Goal: Communication & Community: Answer question/provide support

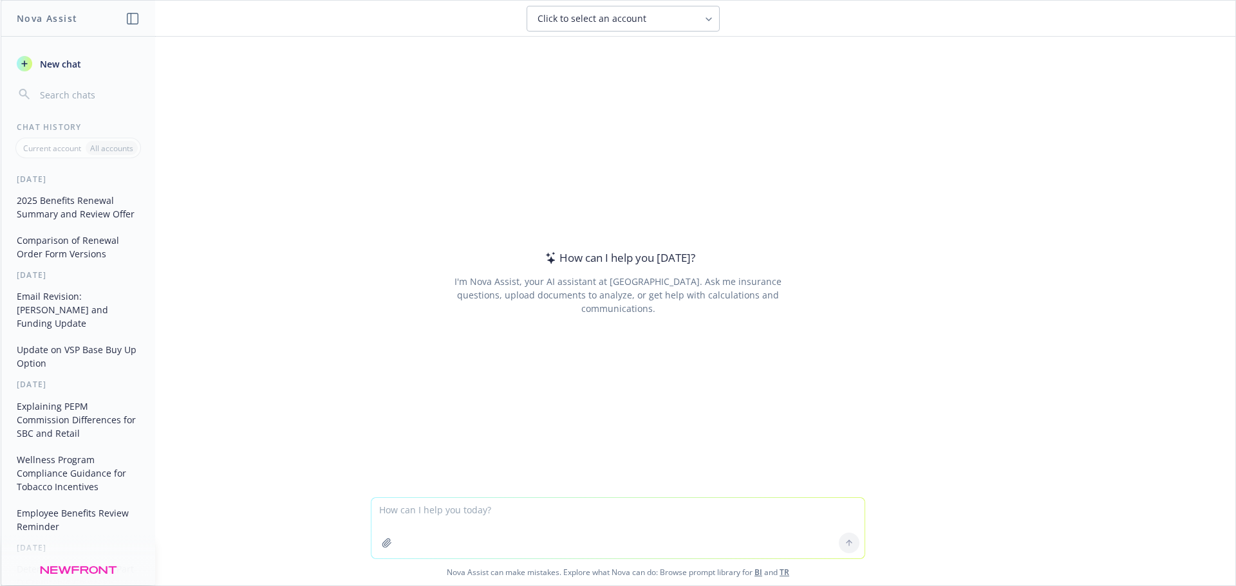
click at [53, 213] on button "2025 Benefits Renewal Summary and Review Offer" at bounding box center [78, 207] width 133 height 35
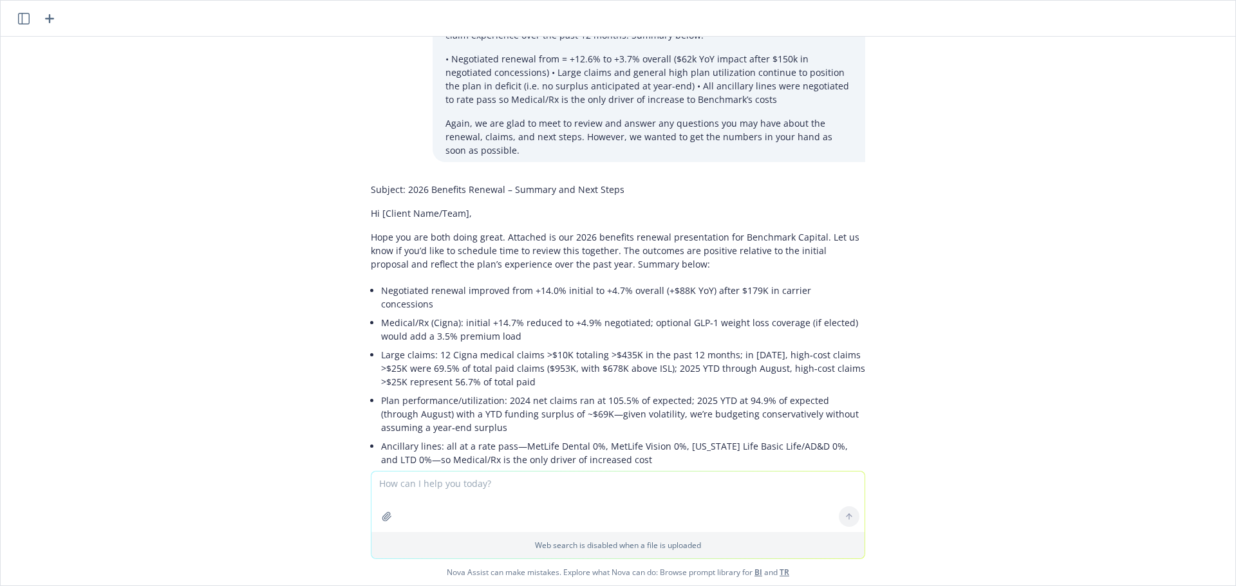
scroll to position [97, 0]
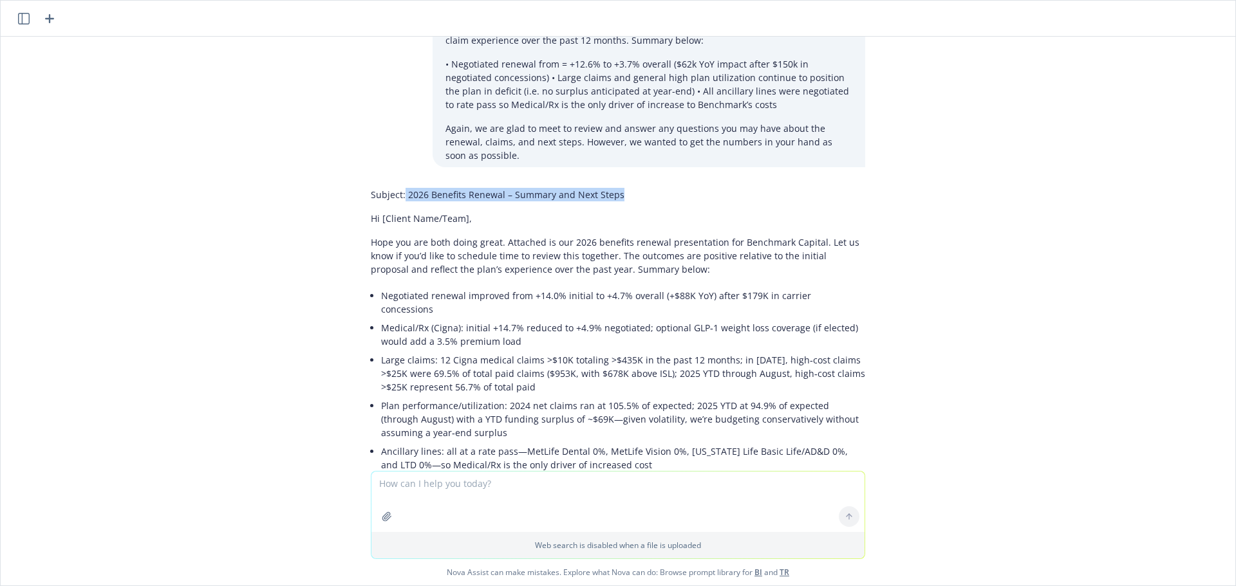
drag, startPoint x: 617, startPoint y: 192, endPoint x: 395, endPoint y: 194, distance: 222.1
click at [395, 194] on p "Subject: 2026 Benefits Renewal – Summary and Next Steps" at bounding box center [618, 195] width 494 height 14
copy p "2026 Benefits Renewal – Summary and Next Steps"
click at [397, 489] on textarea at bounding box center [617, 502] width 493 height 61
paste textarea "Lore ips dol sita conse adipi. Elitsedd ei tem 0321 incididu utlabor etdolorema…"
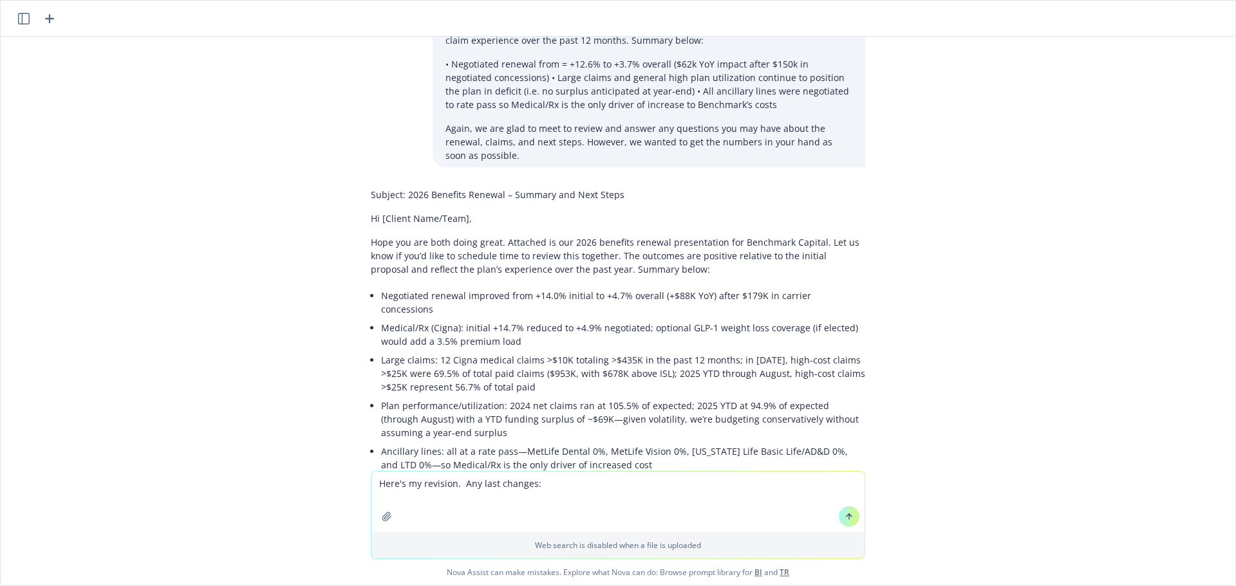
type textarea "Lore'i do sitametc. Adi elit seddoei: Temp inc utl etdo magna aliqu. Enimadmi v…"
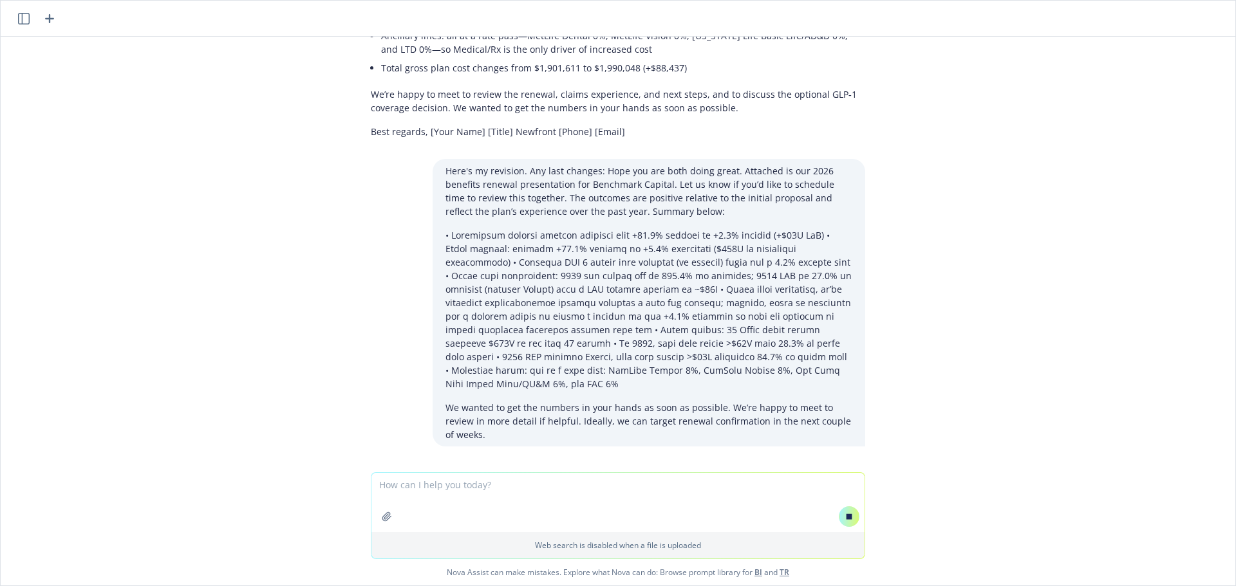
scroll to position [513, 0]
drag, startPoint x: 460, startPoint y: 492, endPoint x: 597, endPoint y: 492, distance: 136.5
click at [597, 492] on textarea at bounding box center [617, 502] width 493 height 59
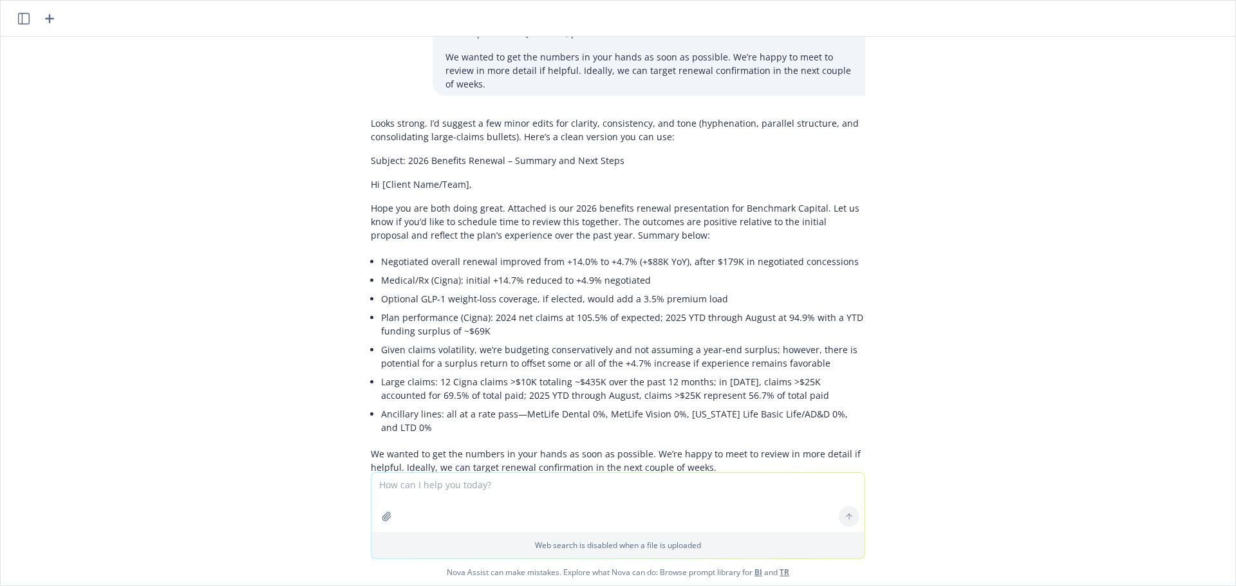
scroll to position [867, 0]
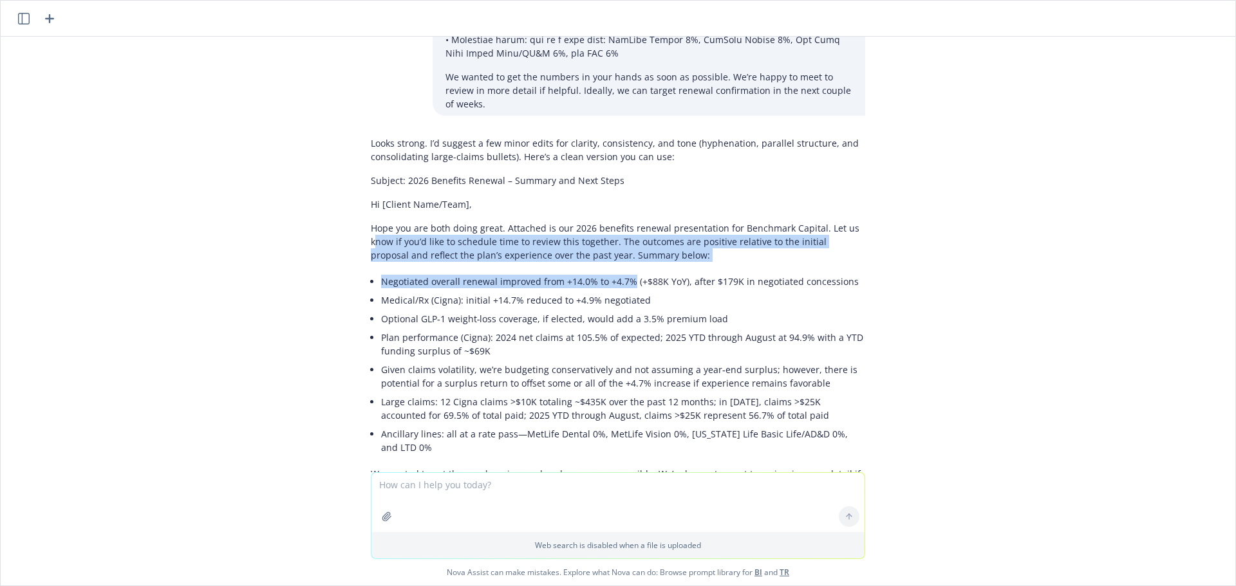
drag, startPoint x: 368, startPoint y: 196, endPoint x: 805, endPoint y: 241, distance: 439.4
click at [621, 229] on div "Looks strong. I’d suggest a few minor edits for clarity, consistency, and tone …" at bounding box center [618, 327] width 494 height 392
click at [799, 221] on p "Hope you are both doing great. Attached is our 2026 benefits renewal presentati…" at bounding box center [618, 241] width 494 height 41
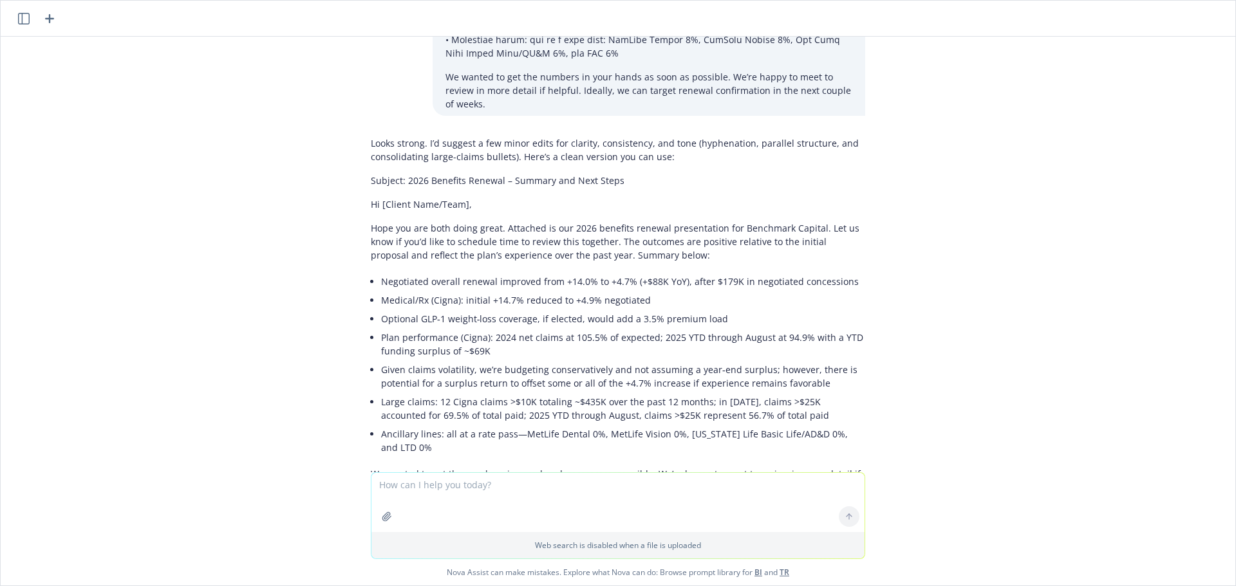
scroll to position [931, 0]
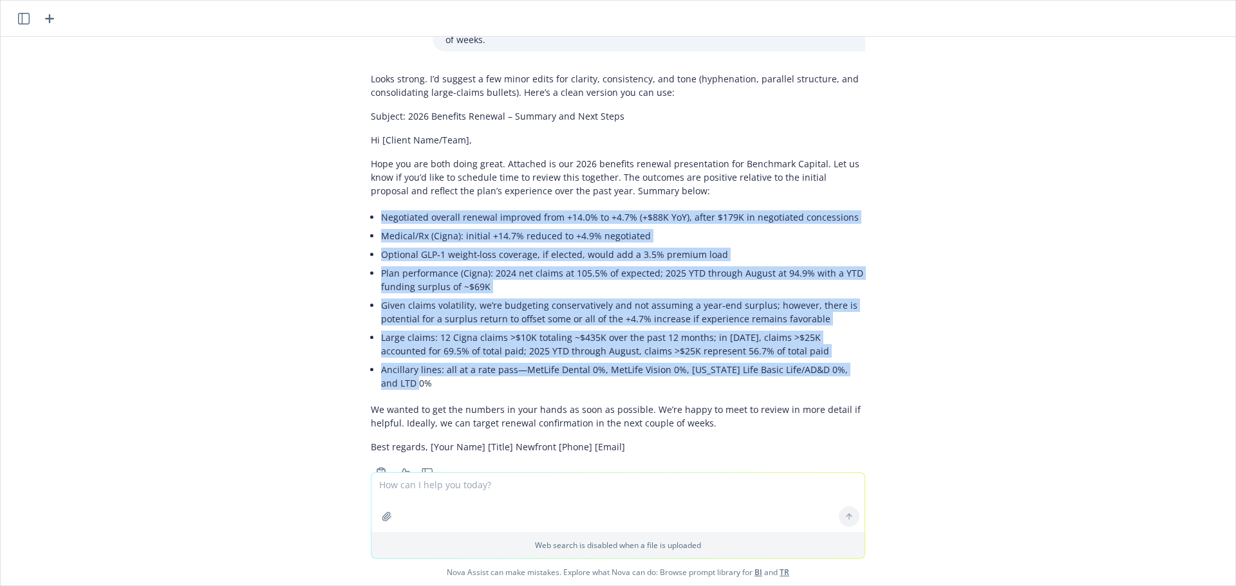
drag, startPoint x: 431, startPoint y: 345, endPoint x: 362, endPoint y: 182, distance: 176.8
click at [381, 208] on ul "Negotiated overall renewal improved from +14.0% to +4.7% (+$88K YoY), after $17…" at bounding box center [623, 300] width 484 height 185
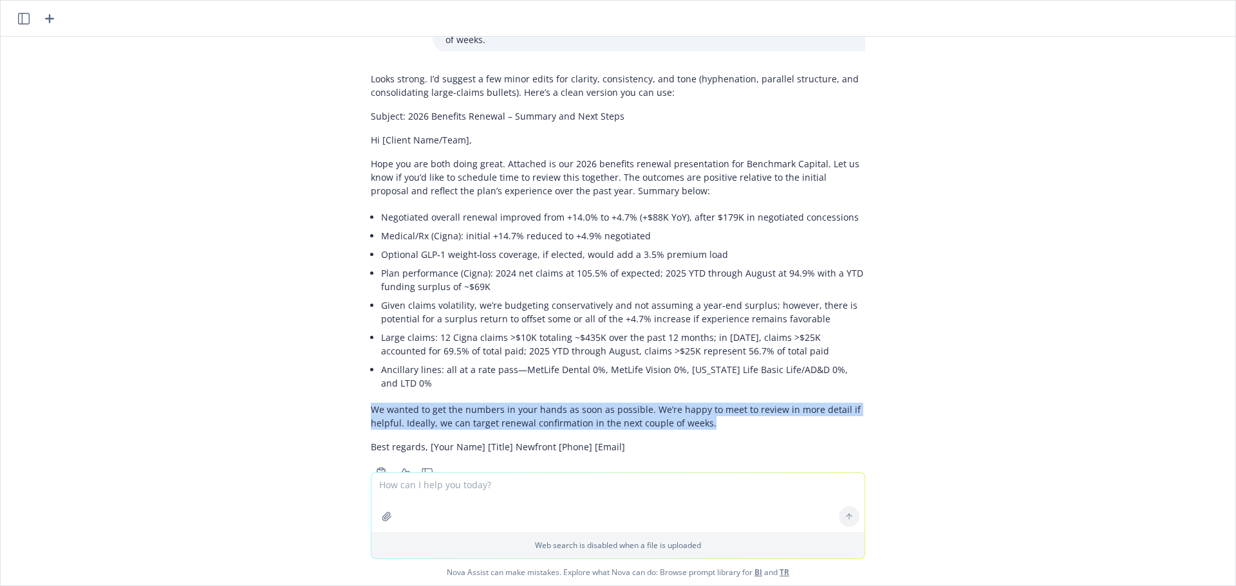
drag, startPoint x: 708, startPoint y: 390, endPoint x: 359, endPoint y: 370, distance: 349.5
click at [361, 370] on div "Looks strong. I’d suggest a few minor edits for clarity, consistency, and tone …" at bounding box center [618, 274] width 515 height 415
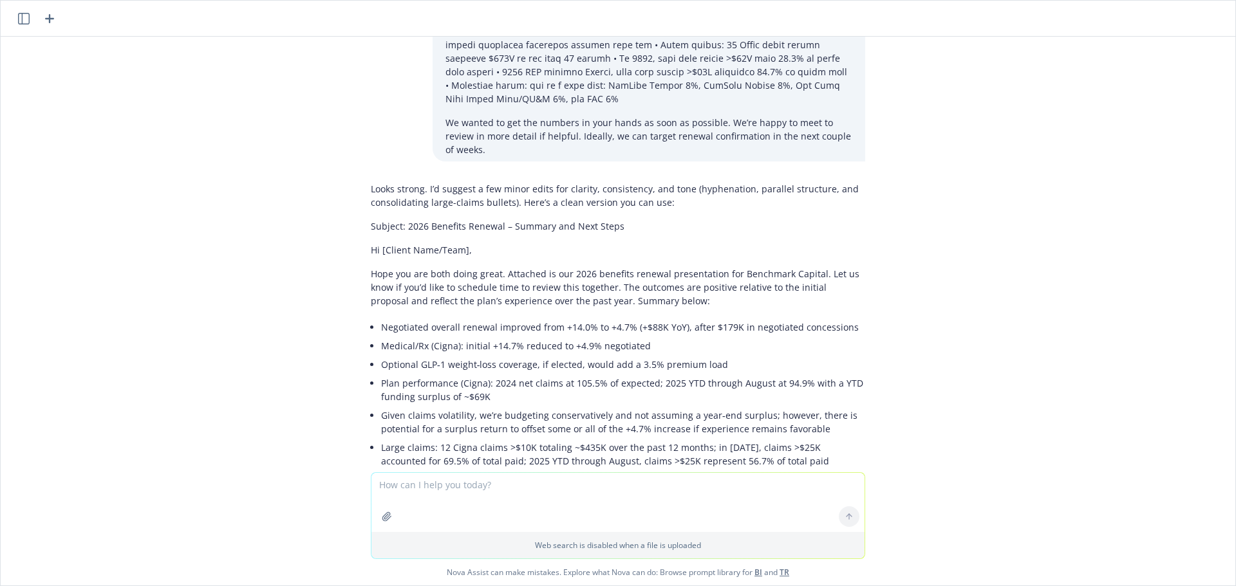
scroll to position [738, 0]
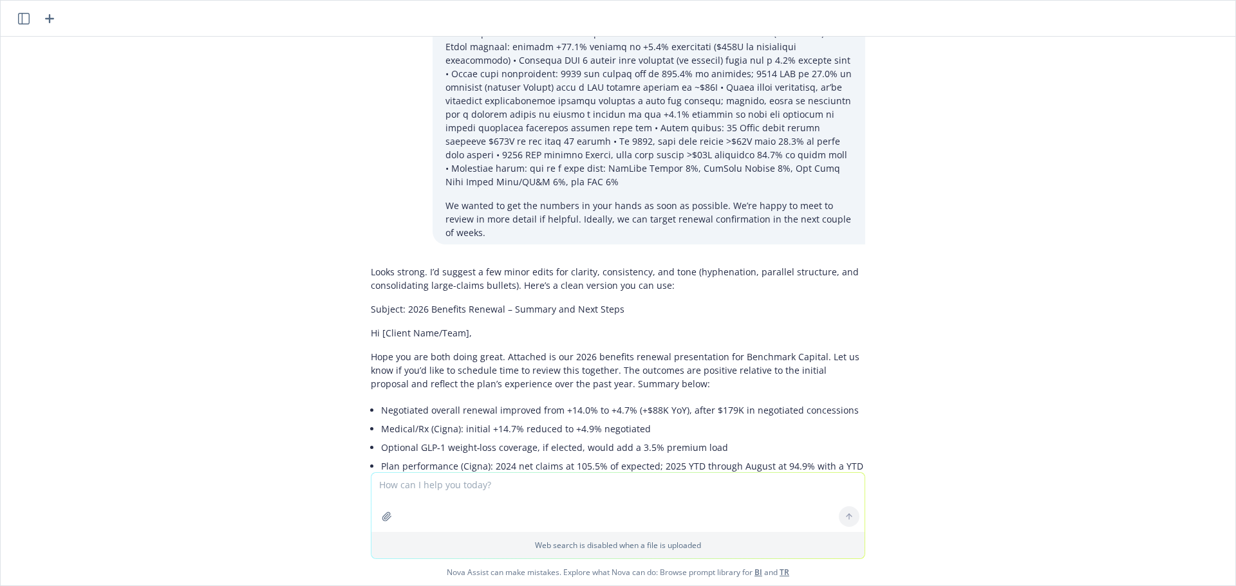
click at [704, 265] on p "Looks strong. I’d suggest a few minor edits for clarity, consistency, and tone …" at bounding box center [618, 278] width 494 height 27
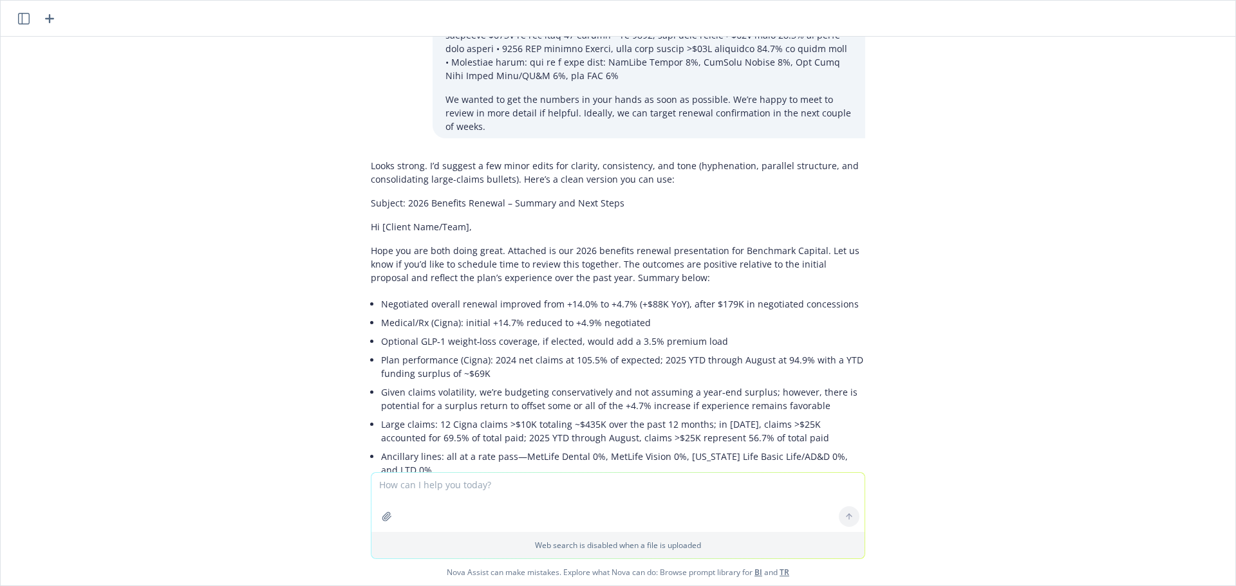
scroll to position [867, 0]
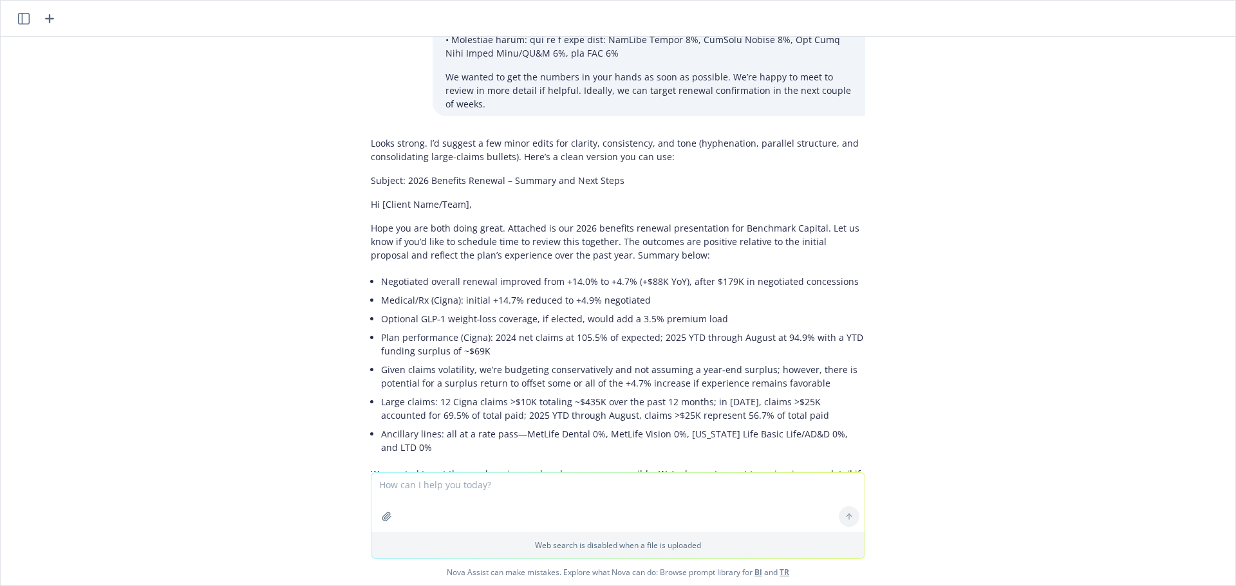
click at [785, 393] on li "Large claims: 12 Cigna claims >$10K totaling ~$435K over the past 12 months; in…" at bounding box center [623, 409] width 484 height 32
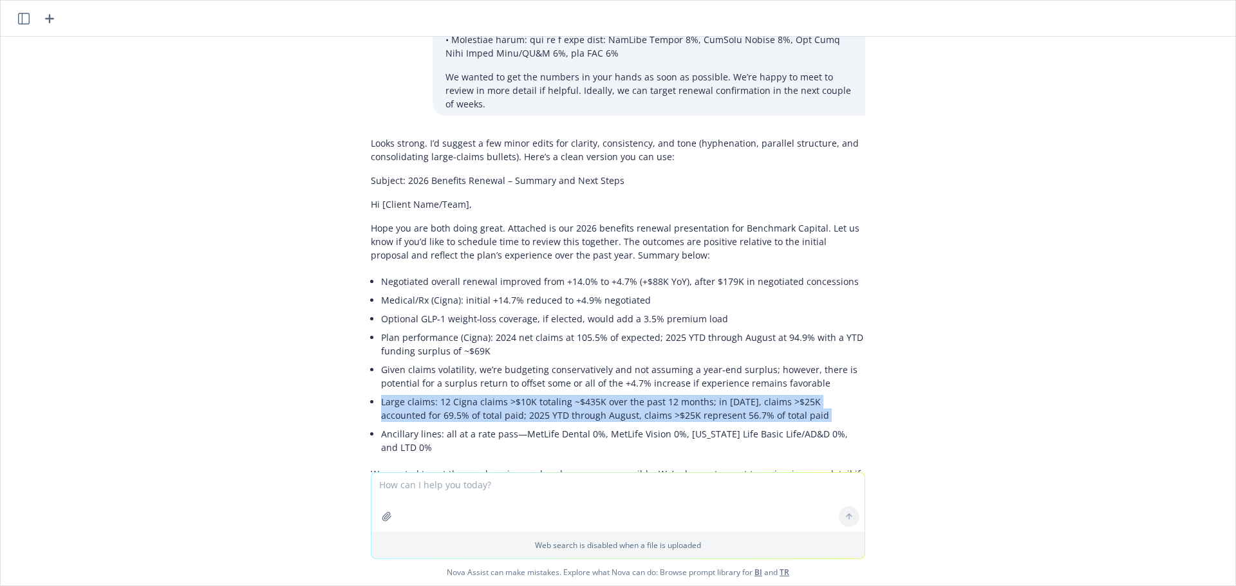
drag, startPoint x: 785, startPoint y: 371, endPoint x: 375, endPoint y: 357, distance: 411.0
click at [381, 393] on li "Large claims: 12 Cigna claims >$10K totaling ~$435K over the past 12 months; in…" at bounding box center [623, 409] width 484 height 32
copy ul "Large claims: 12 Cigna claims >$10K totaling ~$435K over the past 12 months; in…"
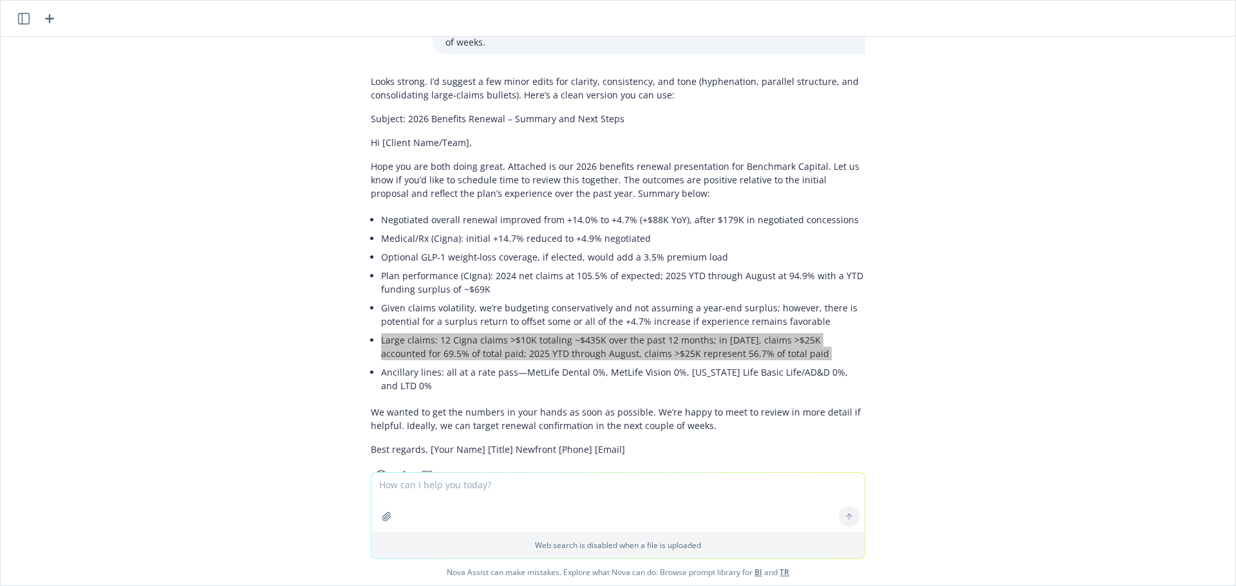
scroll to position [931, 0]
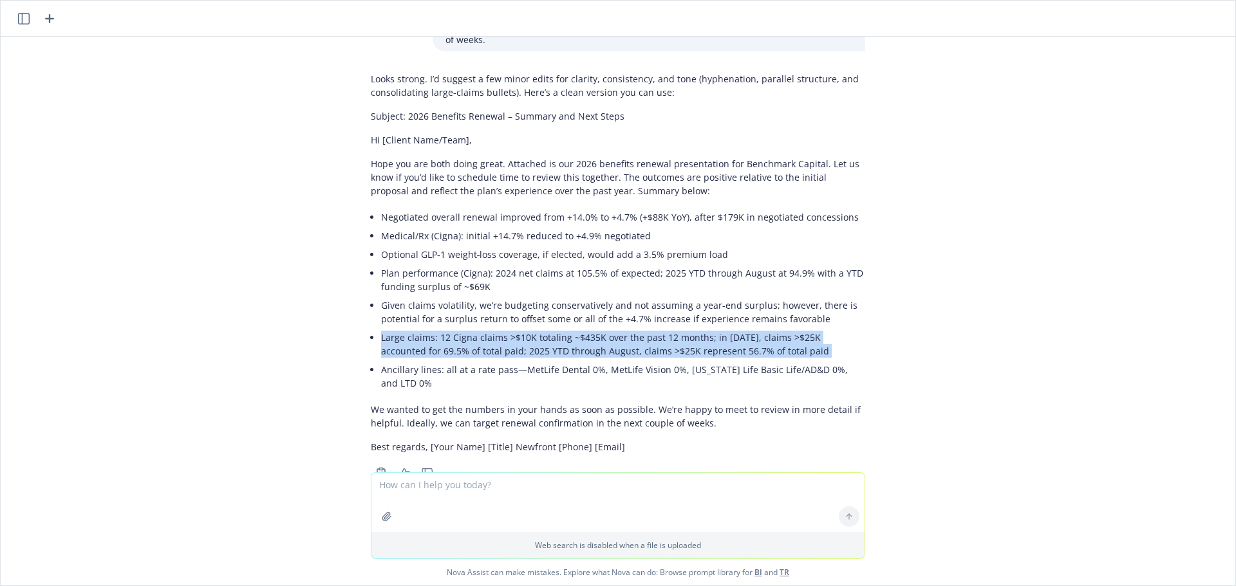
click at [28, 24] on icon "button" at bounding box center [24, 19] width 12 height 12
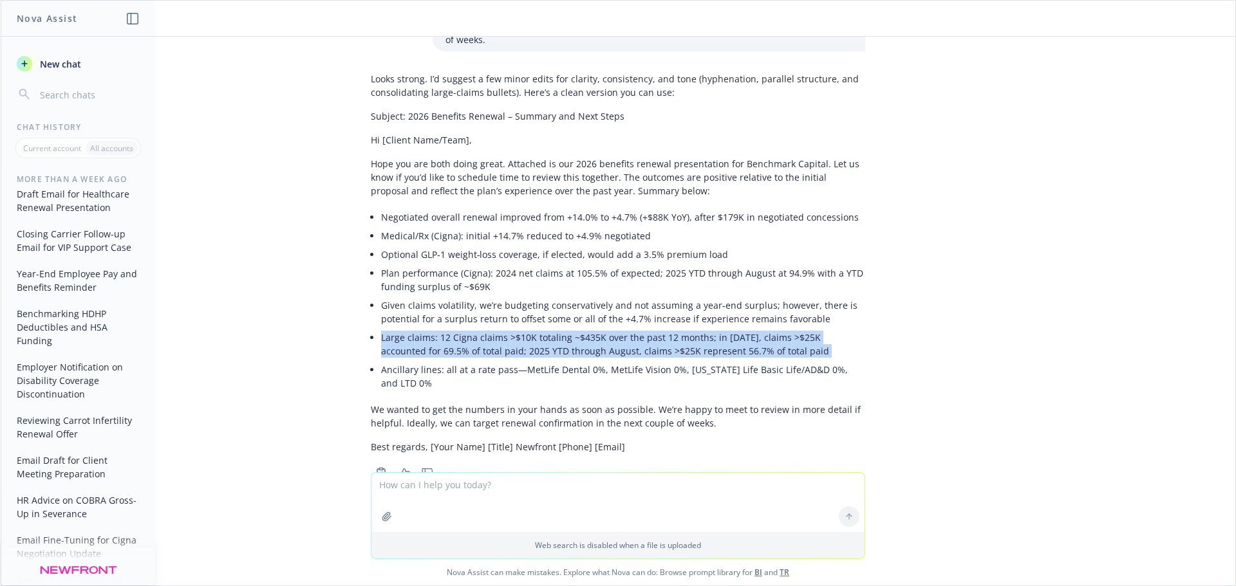
scroll to position [515, 0]
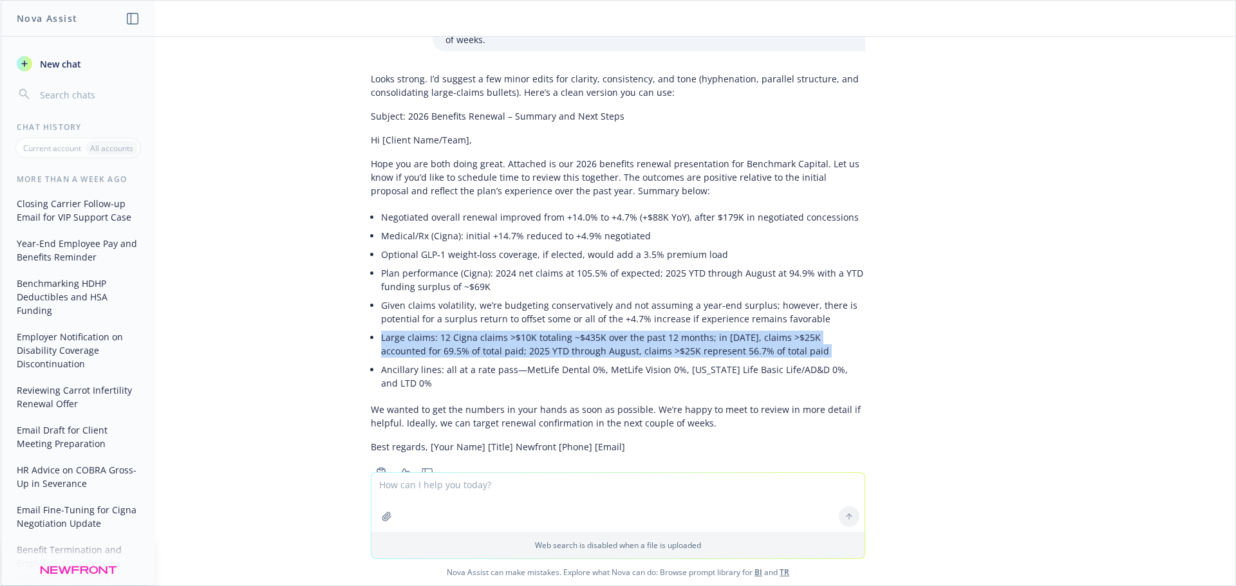
click at [73, 455] on button "Email Draft for Client Meeting Preparation" at bounding box center [78, 437] width 133 height 35
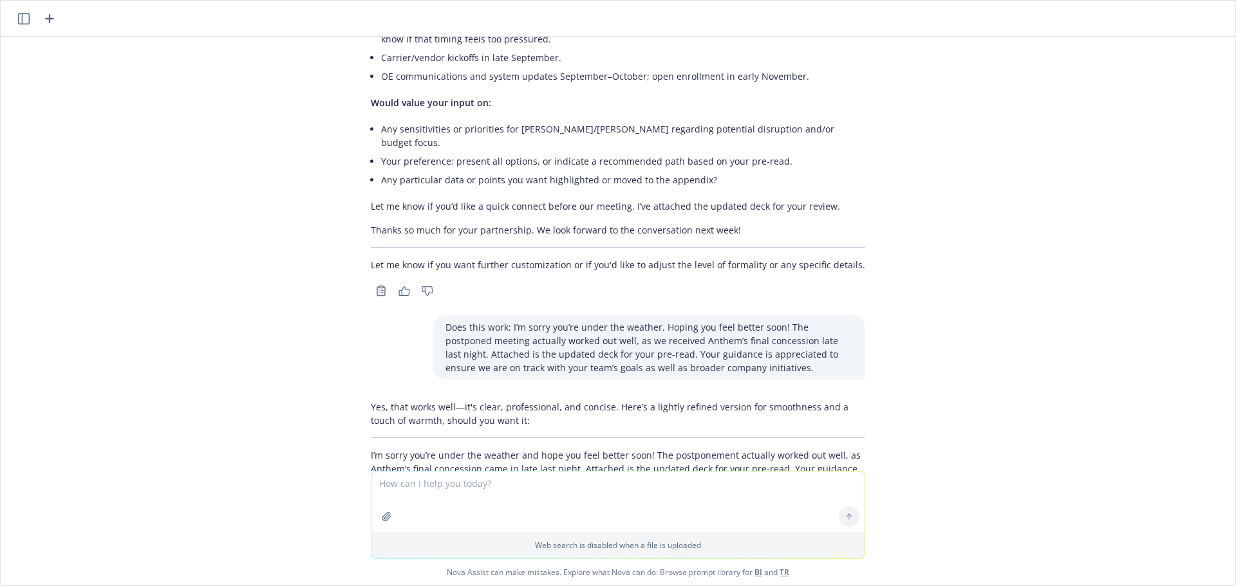
scroll to position [2689, 0]
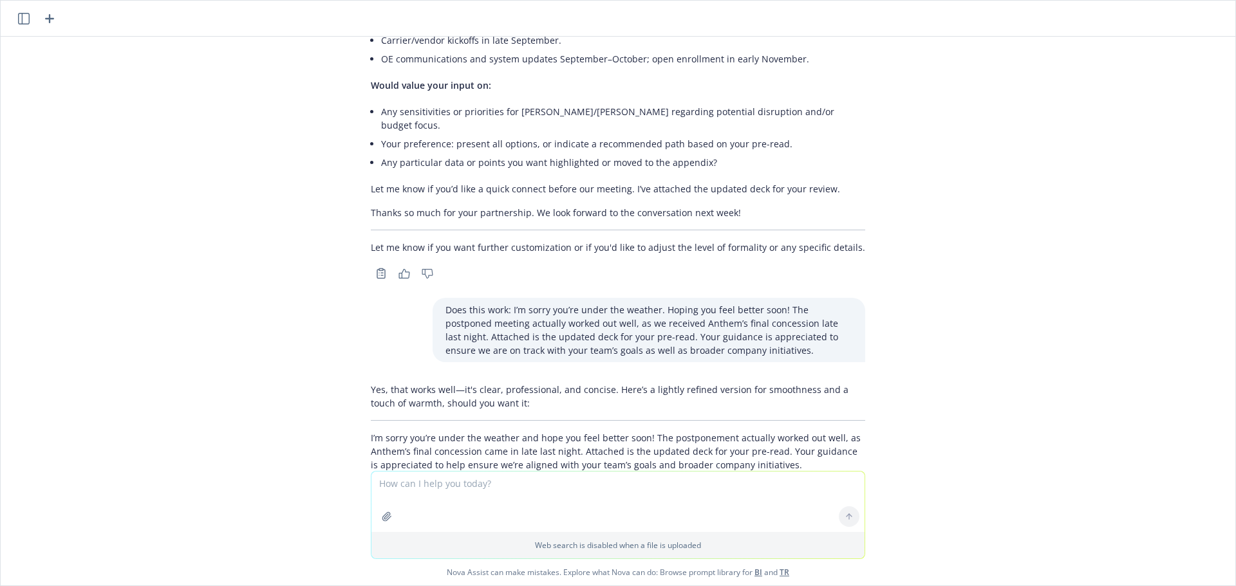
click at [22, 18] on icon "button" at bounding box center [24, 19] width 12 height 12
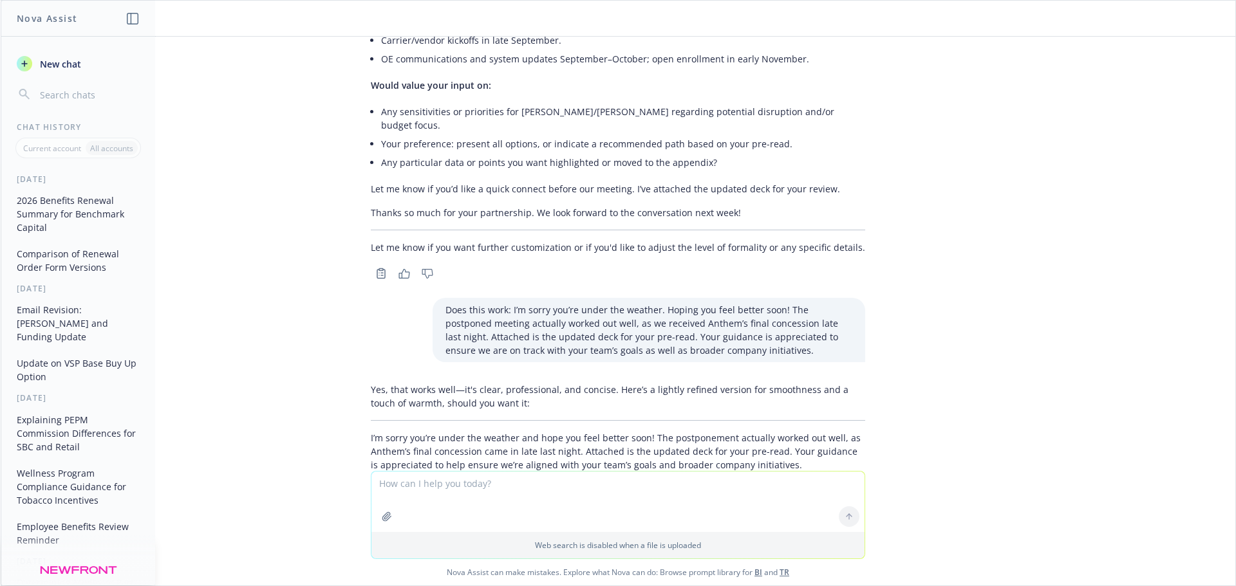
click at [73, 329] on button "Email Revision: [PERSON_NAME] and Funding Update" at bounding box center [78, 323] width 133 height 48
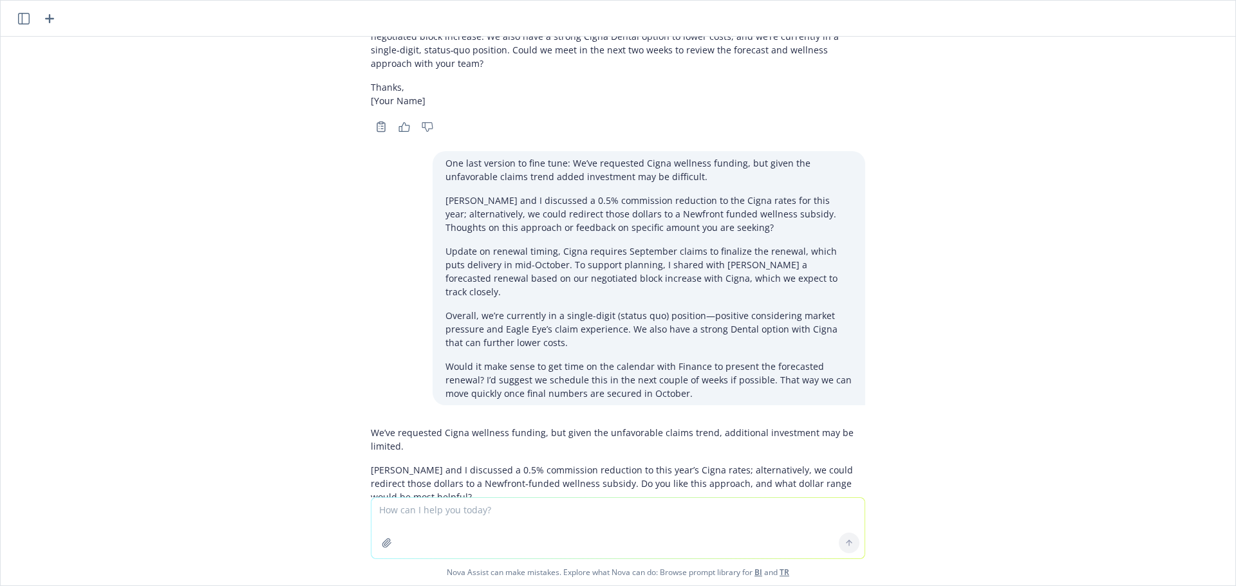
scroll to position [803, 0]
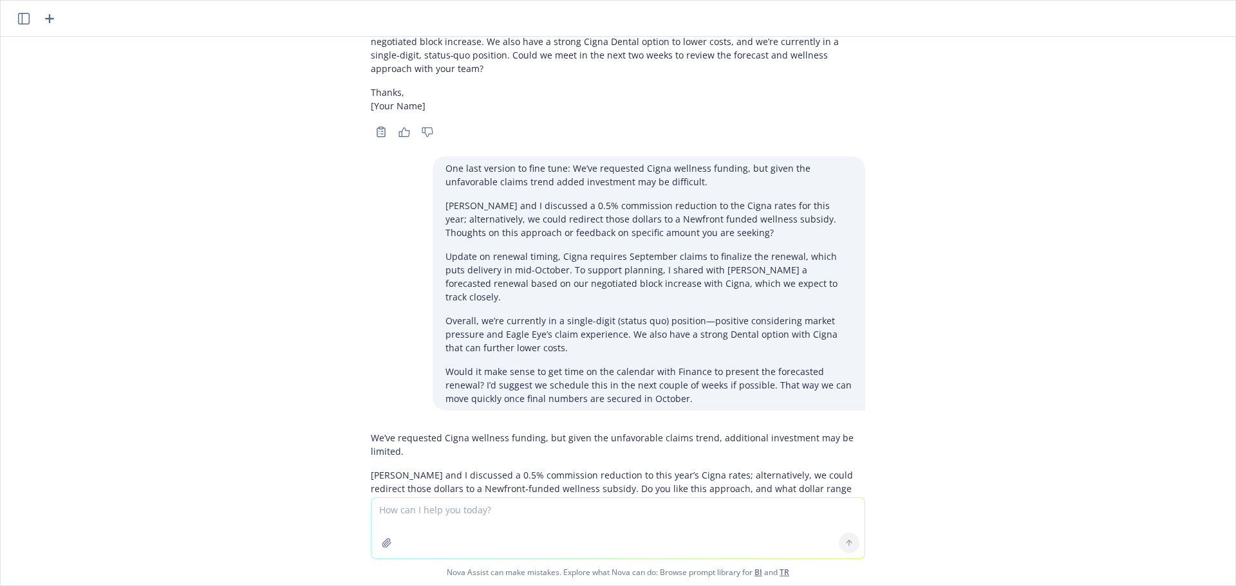
click at [24, 21] on icon "button" at bounding box center [24, 19] width 12 height 12
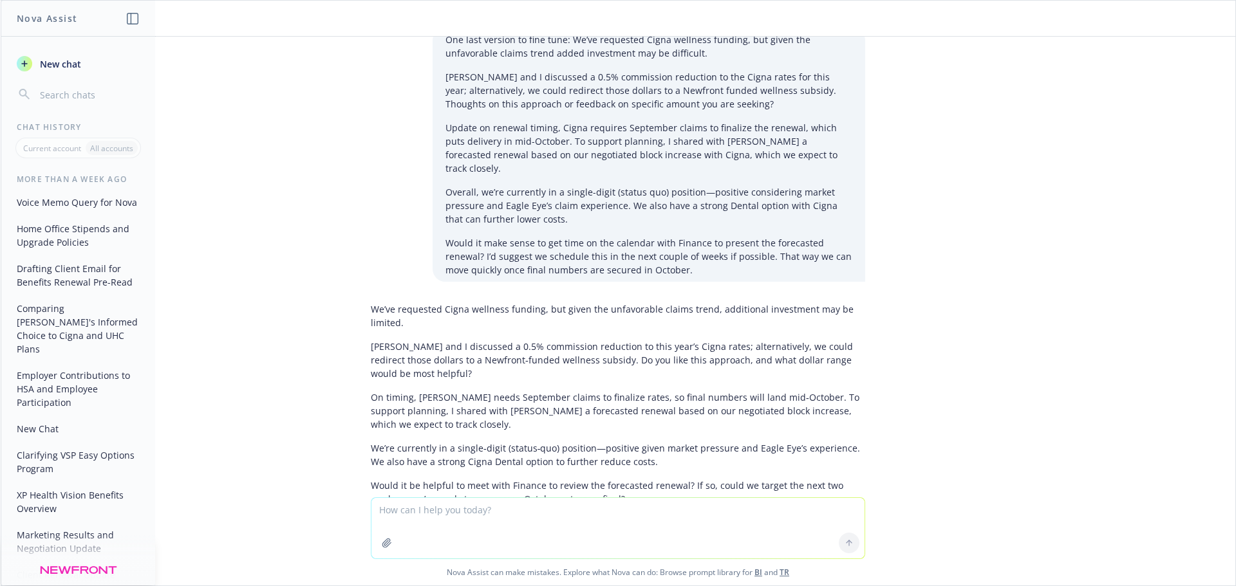
scroll to position [1094, 0]
click at [22, 93] on icon "button" at bounding box center [24, 94] width 13 height 13
click at [62, 97] on input "button" at bounding box center [88, 95] width 102 height 18
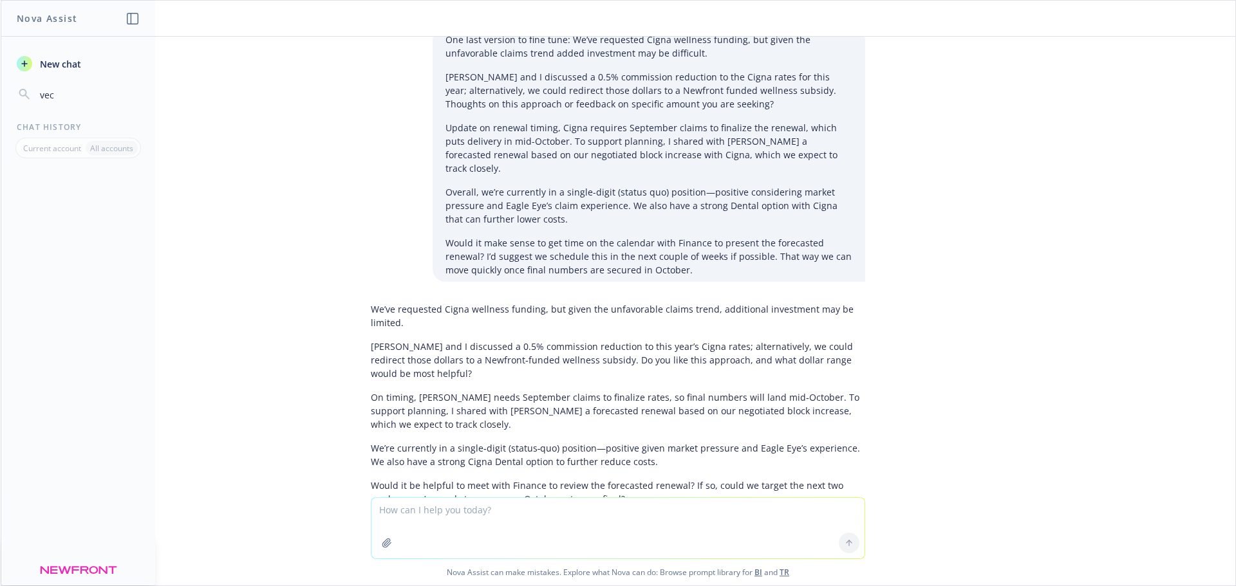
scroll to position [0, 0]
click at [73, 105] on button "vectra" at bounding box center [78, 94] width 133 height 23
drag, startPoint x: 74, startPoint y: 99, endPoint x: 0, endPoint y: 94, distance: 74.2
click at [0, 94] on div "Nova Assist New chat vectra Chat History Current account All accounts How can I…" at bounding box center [618, 293] width 1236 height 586
type input "wsj"
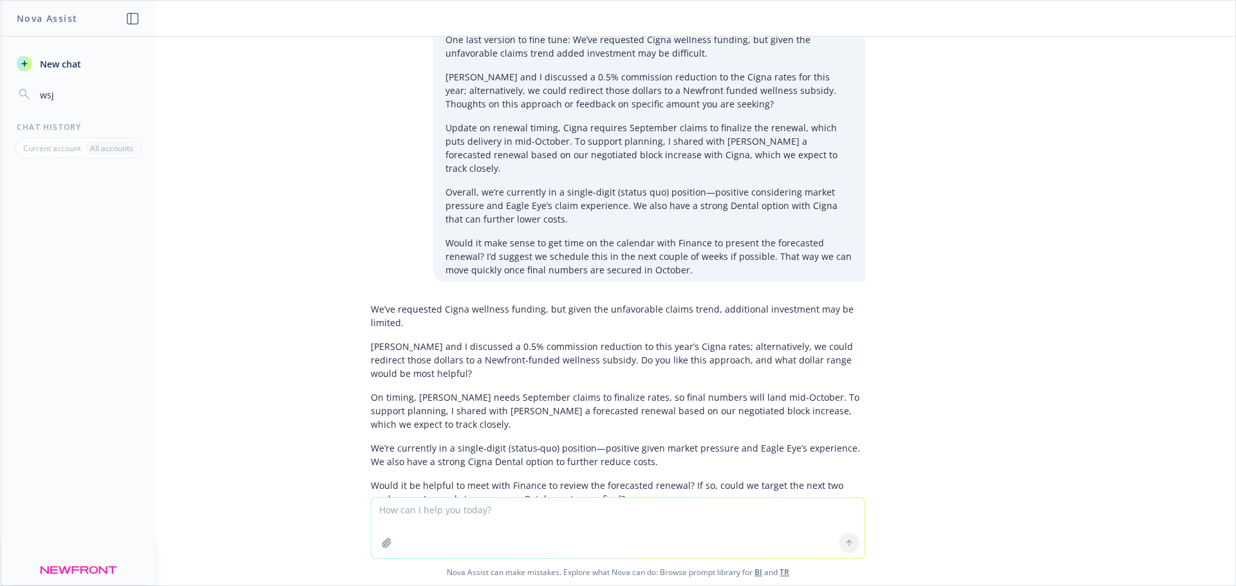
click at [60, 98] on input "wsj" at bounding box center [88, 95] width 102 height 18
click at [26, 93] on icon "button" at bounding box center [24, 94] width 11 height 11
click at [59, 95] on input "wsj" at bounding box center [88, 95] width 102 height 18
drag, startPoint x: 69, startPoint y: 98, endPoint x: 2, endPoint y: 98, distance: 67.0
click at [2, 98] on div "New chat wsj" at bounding box center [78, 79] width 154 height 54
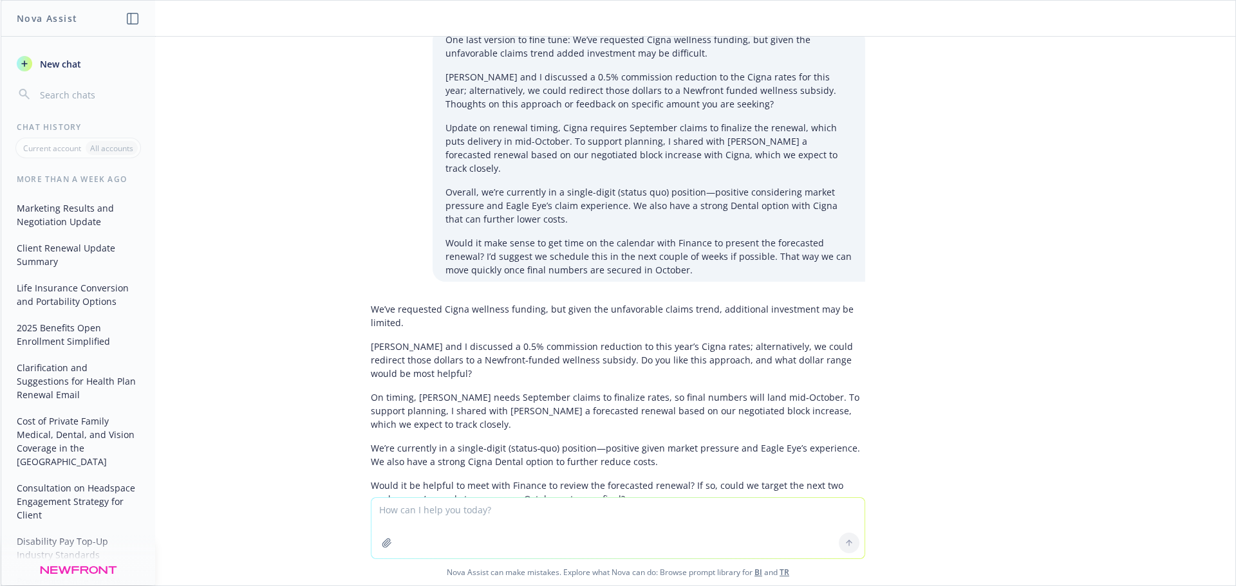
scroll to position [1352, 0]
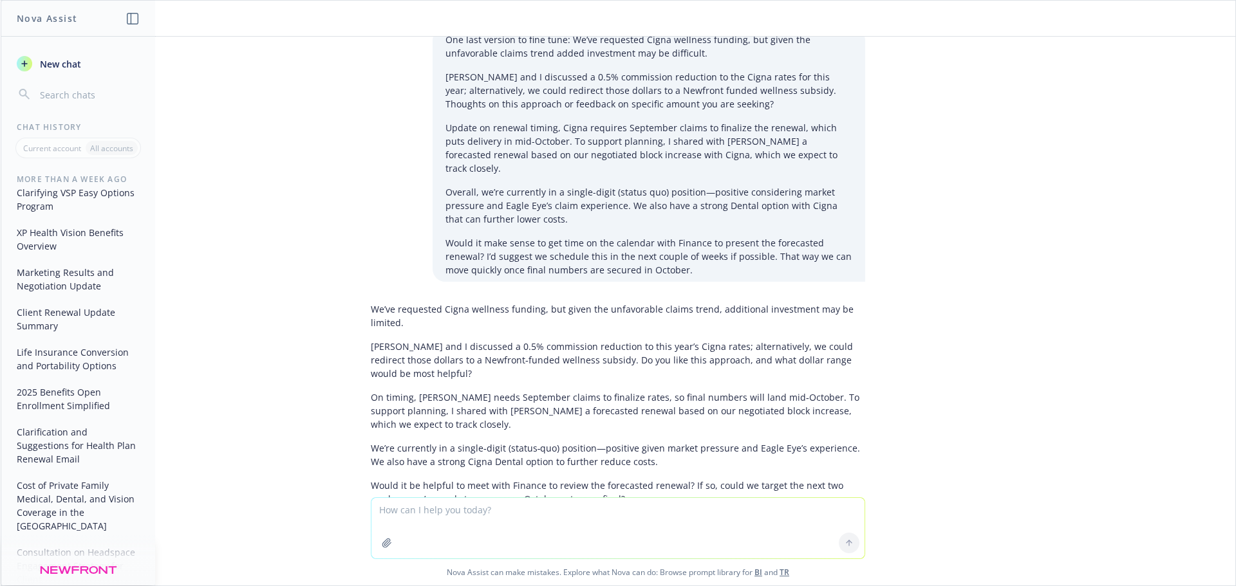
click at [53, 337] on button "Client Renewal Update Summary" at bounding box center [78, 319] width 133 height 35
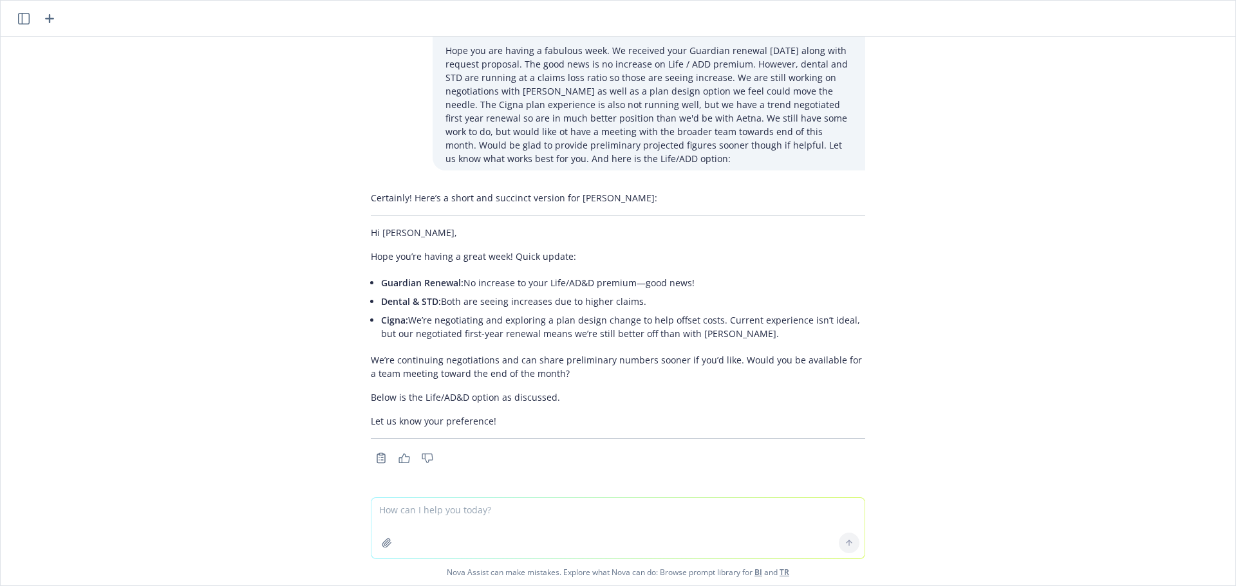
scroll to position [46, 0]
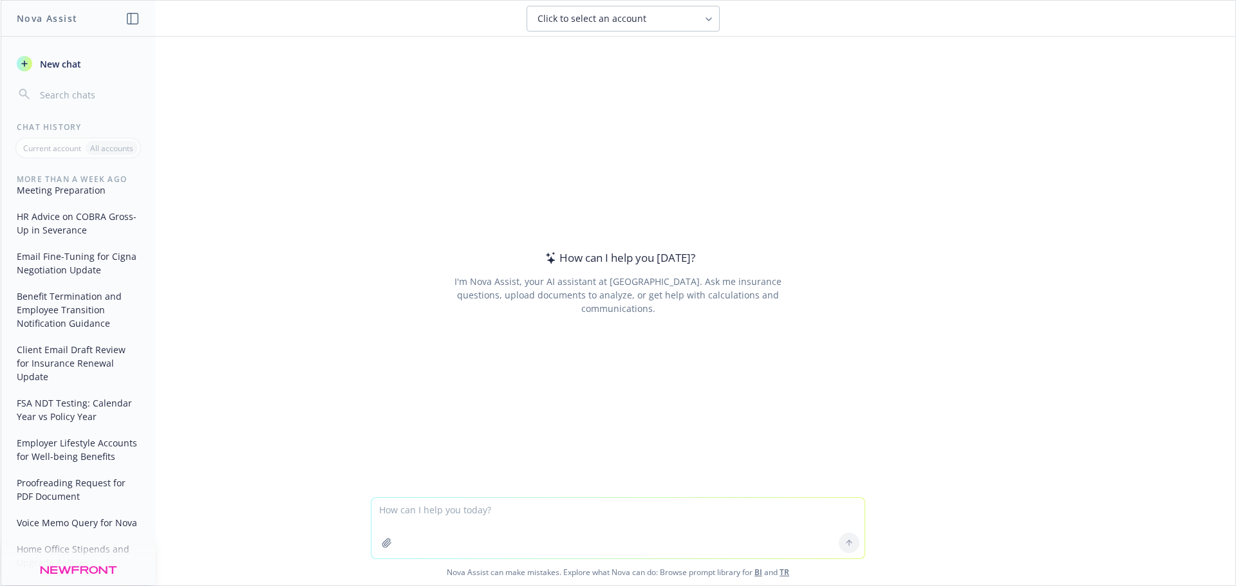
scroll to position [837, 0]
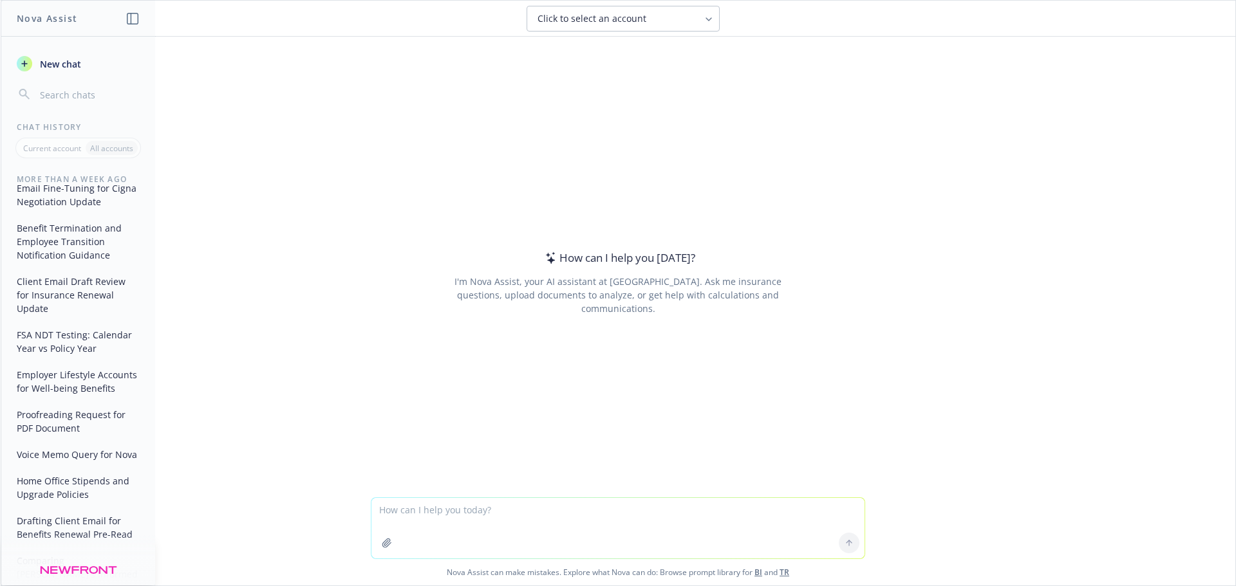
click at [73, 308] on button "Client Email Draft Review for Insurance Renewal Update" at bounding box center [78, 295] width 133 height 48
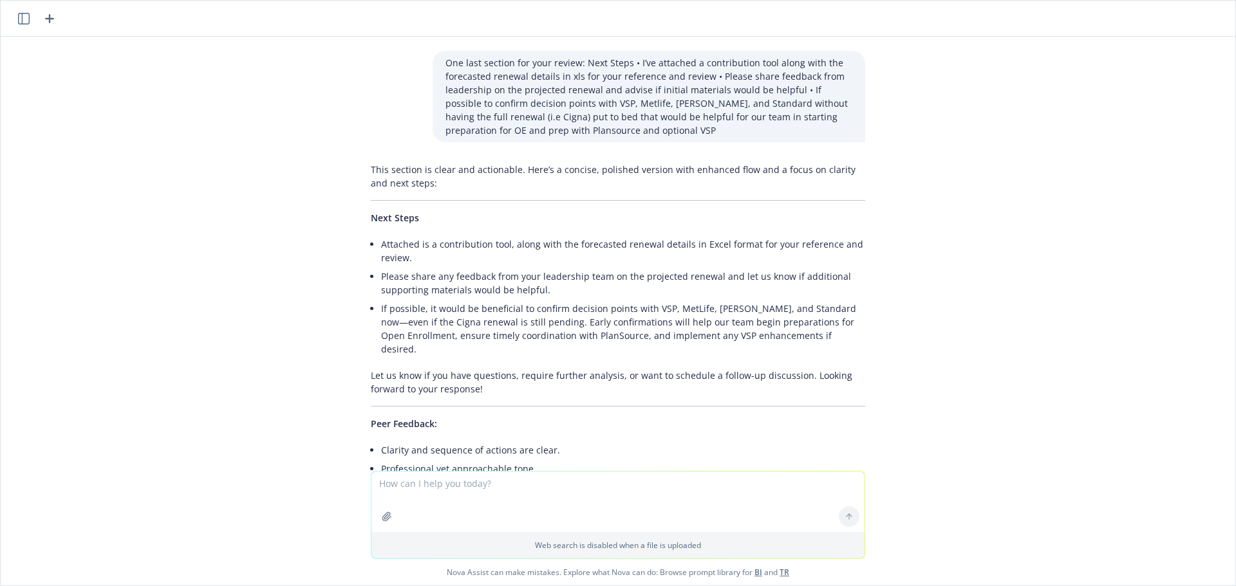
scroll to position [2625, 0]
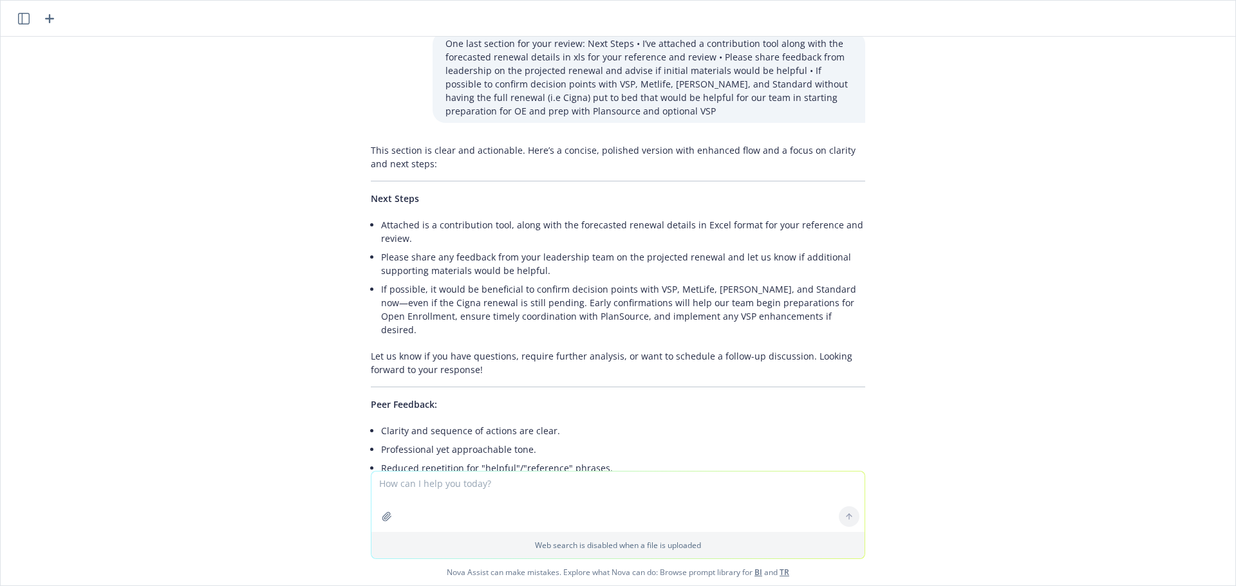
click at [433, 488] on textarea at bounding box center [617, 502] width 493 height 61
type textarea "c"
click at [782, 482] on textarea "This same client has created a powerpoint to summarize the results we shared. c…" at bounding box center [617, 502] width 493 height 61
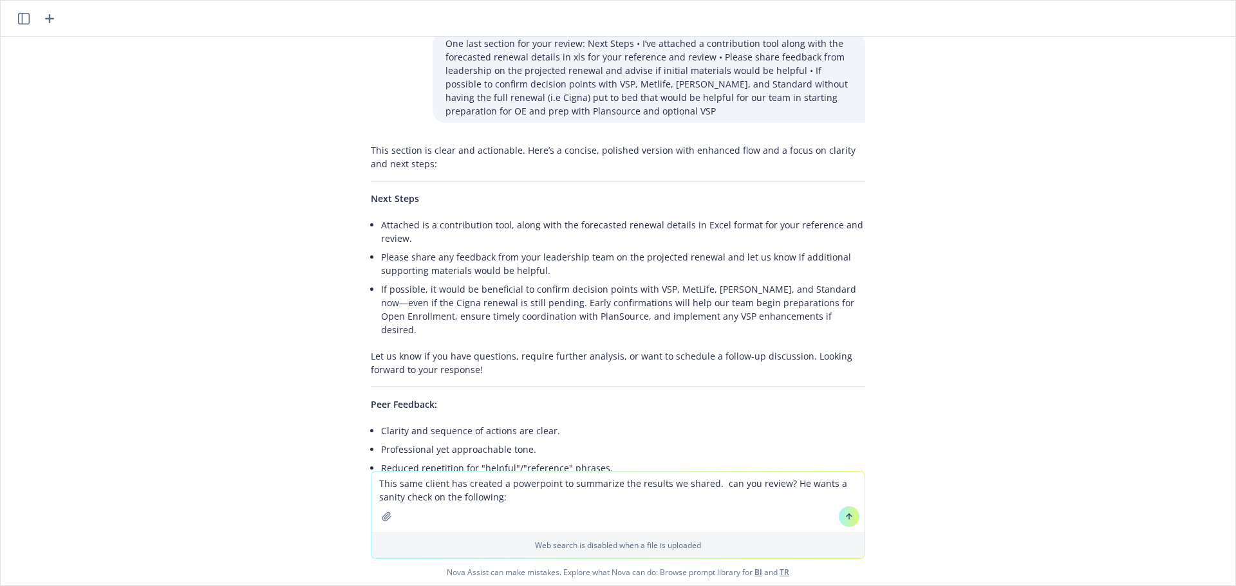
paste textarea "What to sanity-check that I have correct: • Medical (Cigna/Kaiser) o Cigna assu…"
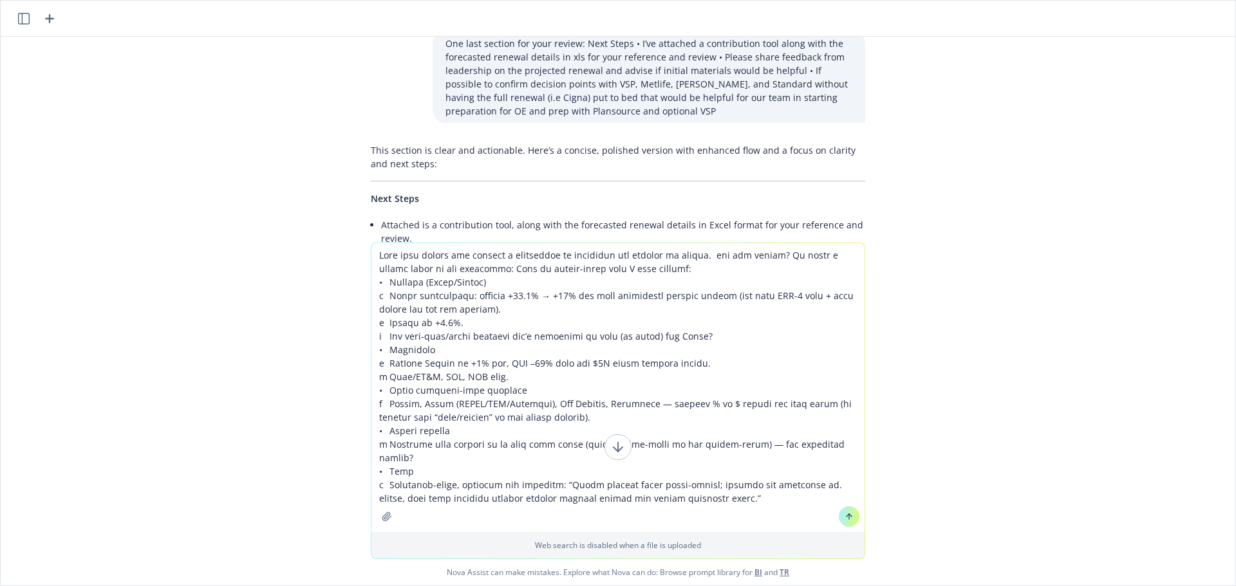
type textarea "This same client has created a powerpoint to summarize the results we shared. c…"
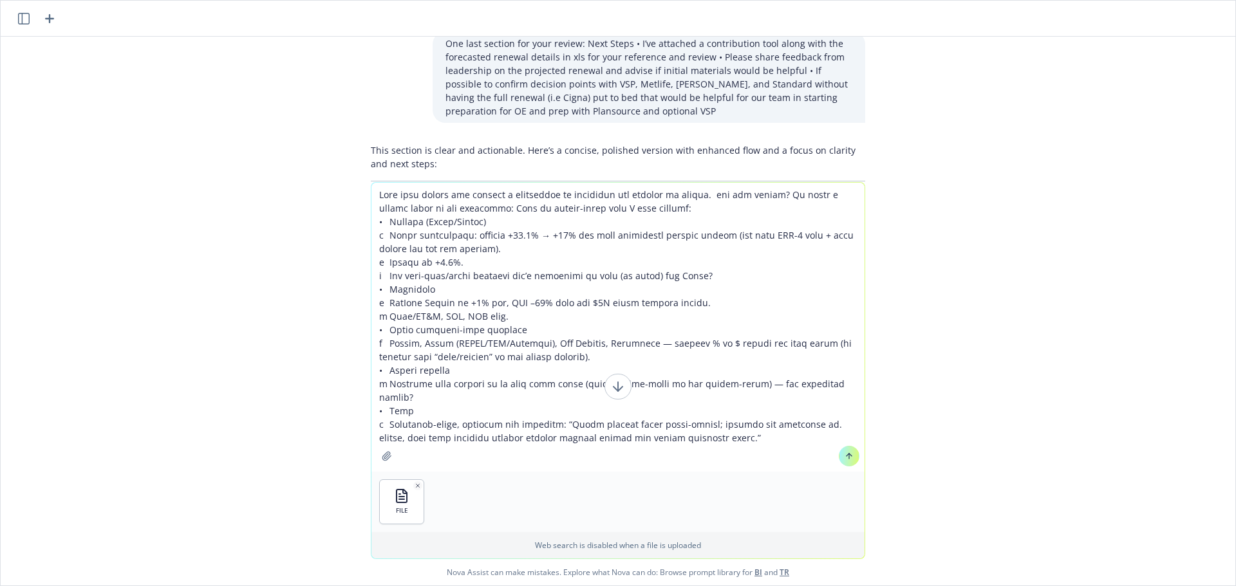
click at [846, 454] on icon at bounding box center [849, 456] width 9 height 9
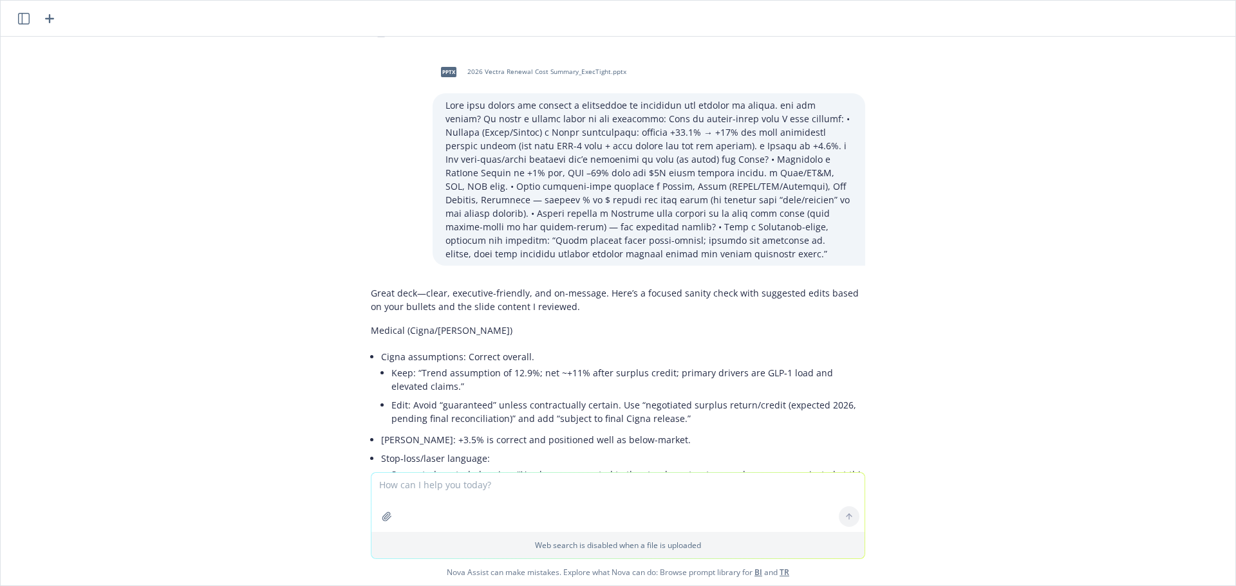
scroll to position [3131, 0]
drag, startPoint x: 572, startPoint y: 382, endPoint x: 582, endPoint y: 382, distance: 9.7
click at [582, 467] on li "Suggested neutral phrasing: “No changes expected to the stop‑loss structure; no…" at bounding box center [628, 483] width 474 height 32
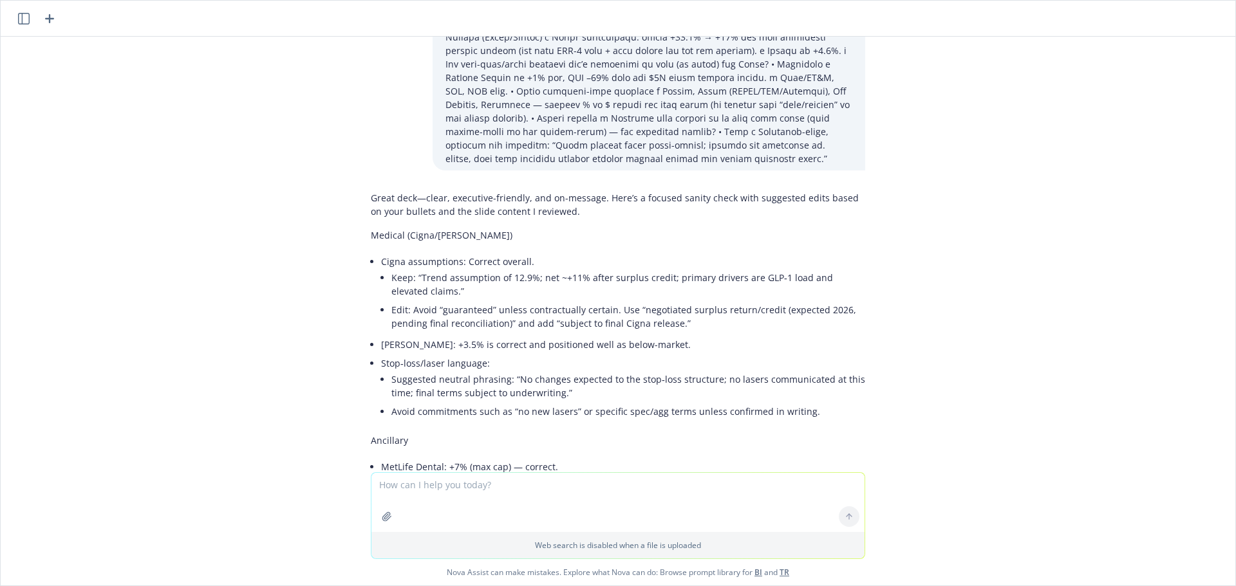
scroll to position [3260, 0]
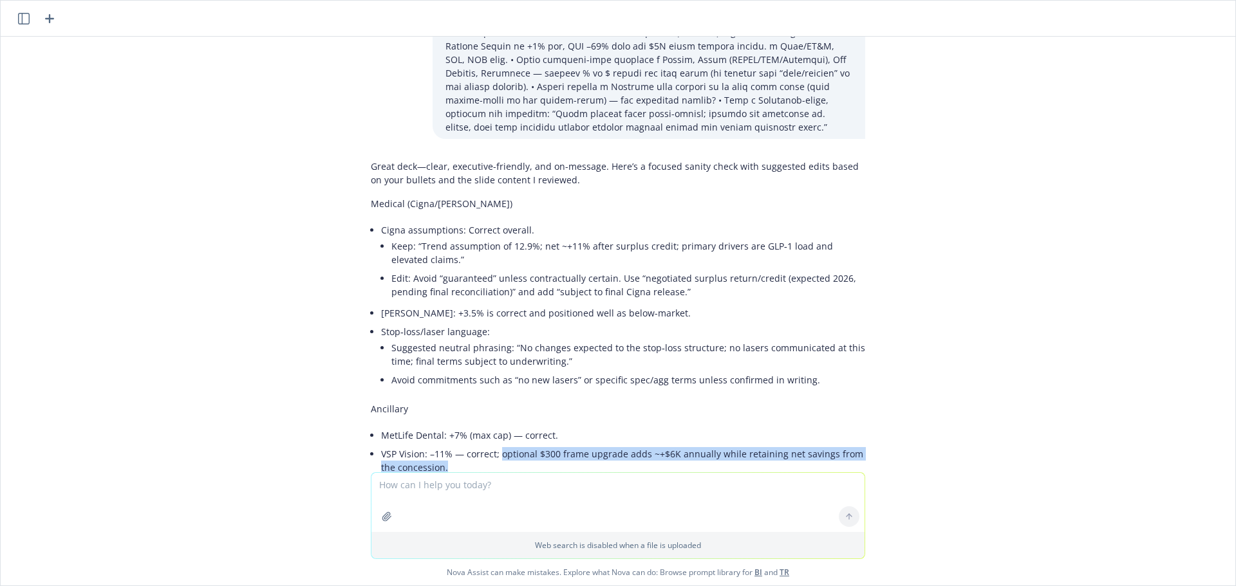
drag, startPoint x: 492, startPoint y: 351, endPoint x: 498, endPoint y: 362, distance: 12.4
click at [498, 445] on li "VSP Vision: –11% — correct; optional $300 frame upgrade adds ~+$6K annually whi…" at bounding box center [623, 461] width 484 height 32
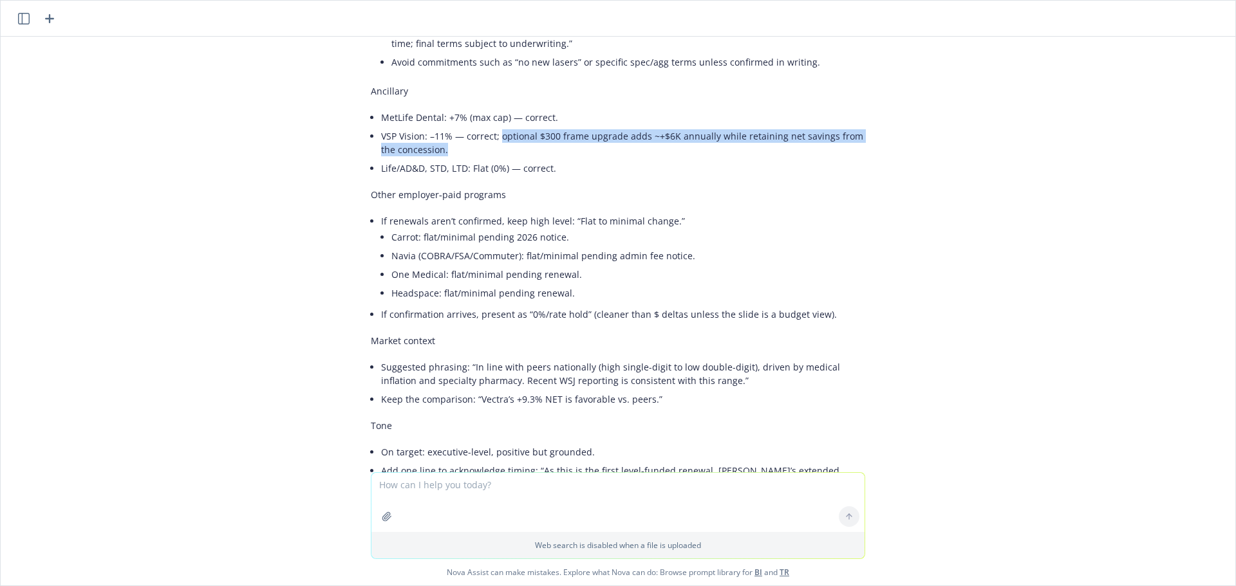
scroll to position [3646, 0]
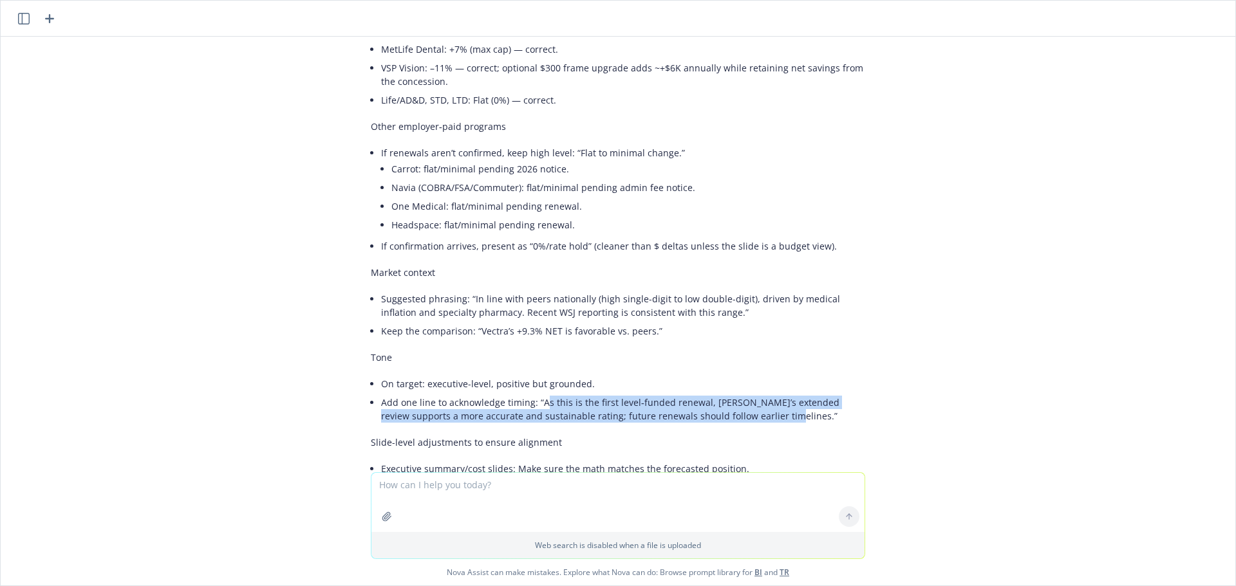
drag, startPoint x: 732, startPoint y: 310, endPoint x: 532, endPoint y: 299, distance: 199.9
click at [532, 393] on li "Add one line to acknowledge timing: “As this is the first level‑funded renewal,…" at bounding box center [623, 409] width 484 height 32
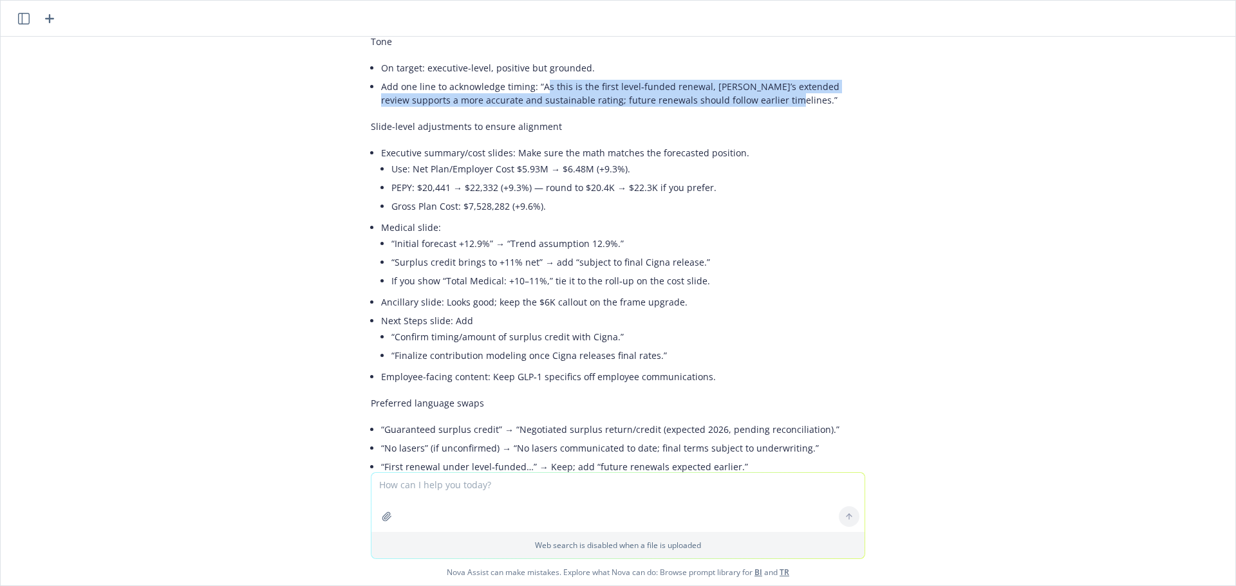
scroll to position [3968, 0]
